Goal: Navigation & Orientation: Find specific page/section

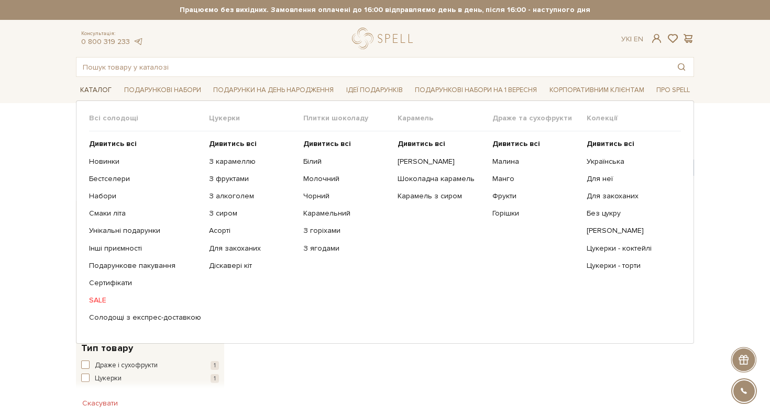
click at [106, 88] on link "Каталог" at bounding box center [96, 90] width 40 height 16
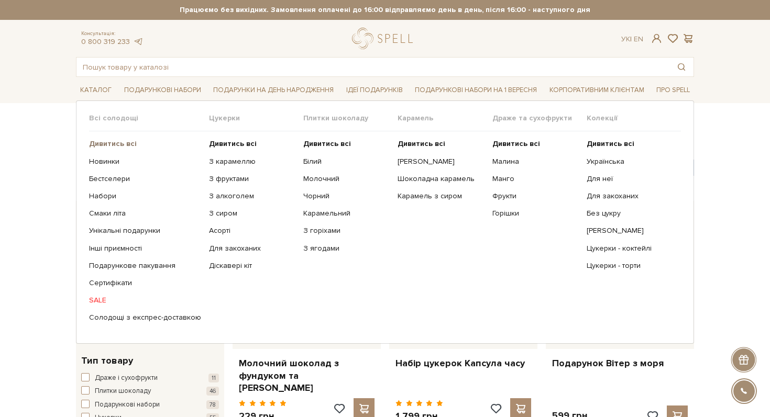
click at [107, 141] on b "Дивитись всі" at bounding box center [113, 143] width 48 height 9
